Goal: Check status: Check status

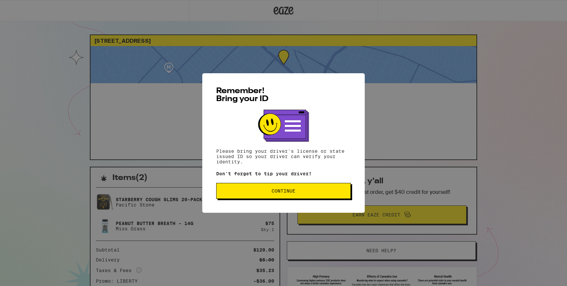
click at [224, 195] on button "Continue" at bounding box center [283, 191] width 135 height 16
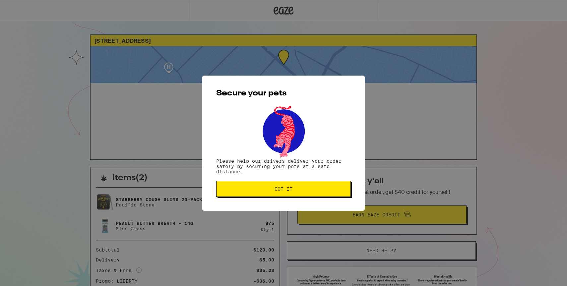
click at [246, 181] on div "Secure your pets Please help our drivers deliver your order safely by securing …" at bounding box center [283, 143] width 162 height 135
click at [246, 184] on button "Got it" at bounding box center [283, 189] width 135 height 16
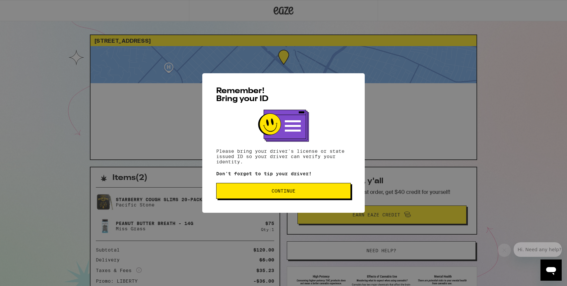
click at [237, 198] on button "Continue" at bounding box center [283, 191] width 135 height 16
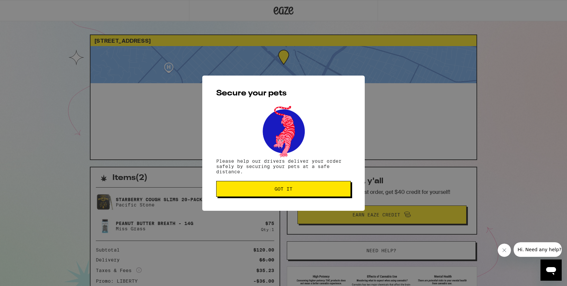
click at [237, 197] on button "Got it" at bounding box center [283, 189] width 135 height 16
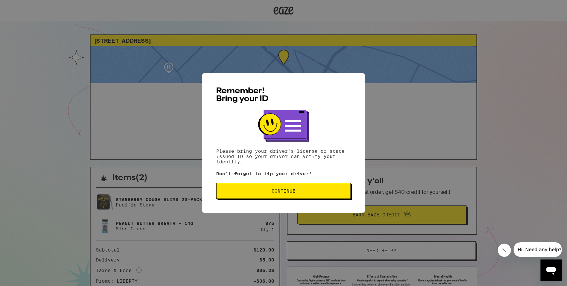
click at [228, 189] on button "Continue" at bounding box center [283, 191] width 135 height 16
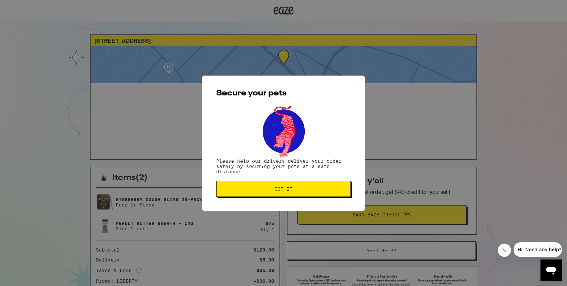
click at [227, 190] on span "Got it" at bounding box center [283, 189] width 123 height 5
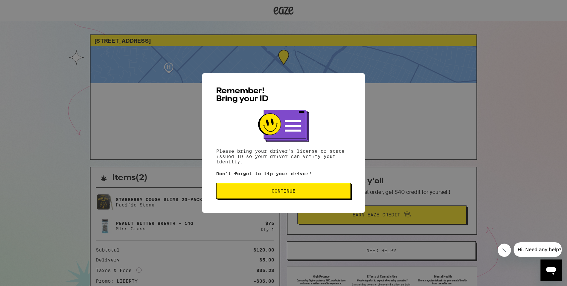
click at [253, 193] on span "Continue" at bounding box center [283, 191] width 123 height 5
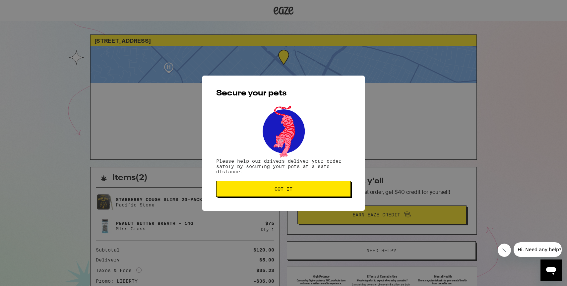
click at [253, 191] on span "Got it" at bounding box center [283, 189] width 123 height 5
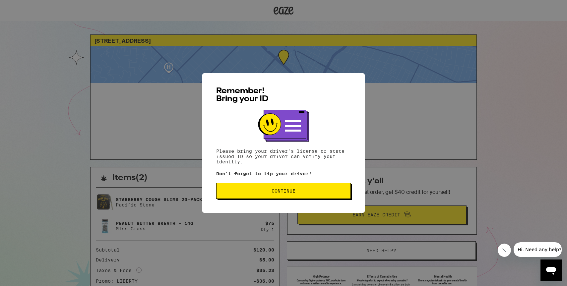
click at [306, 193] on span "Continue" at bounding box center [283, 191] width 123 height 5
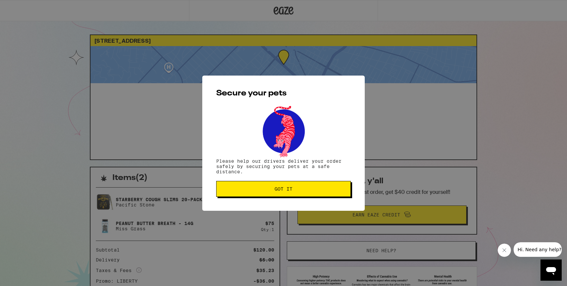
click at [306, 194] on button "Got it" at bounding box center [283, 189] width 135 height 16
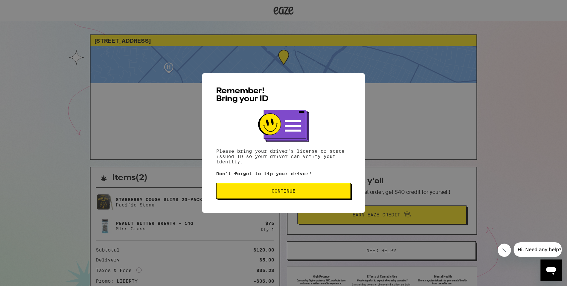
click at [244, 197] on button "Continue" at bounding box center [283, 191] width 135 height 16
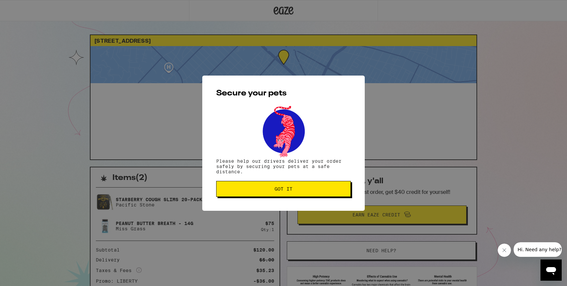
click at [246, 192] on button "Got it" at bounding box center [283, 189] width 135 height 16
